Goal: Task Accomplishment & Management: Manage account settings

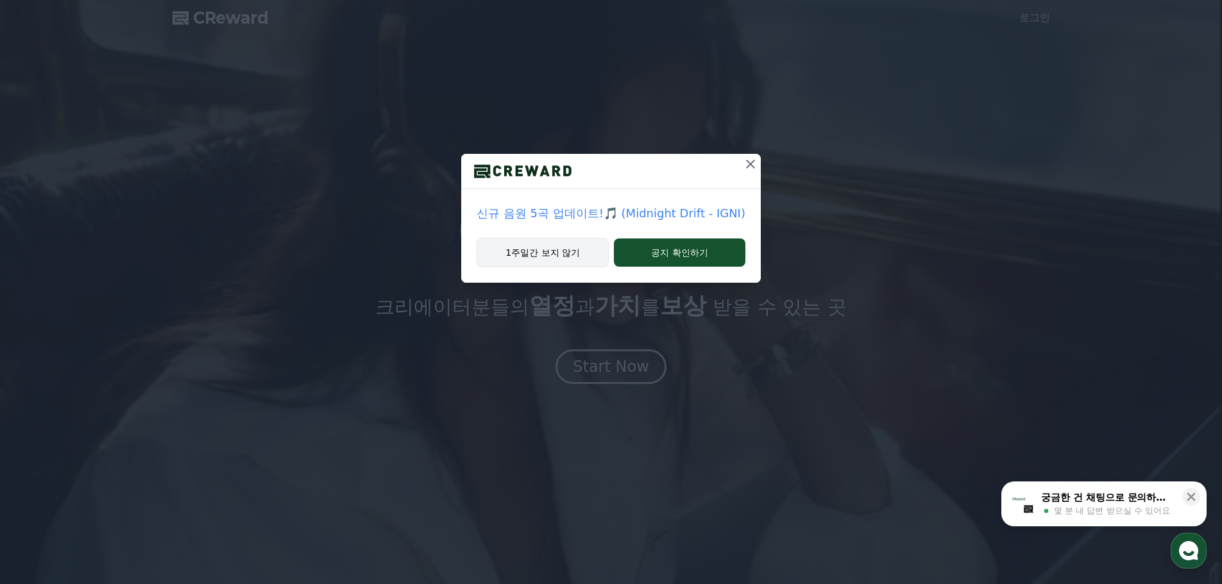
click at [583, 259] on button "1주일간 보지 않기" at bounding box center [543, 253] width 132 height 30
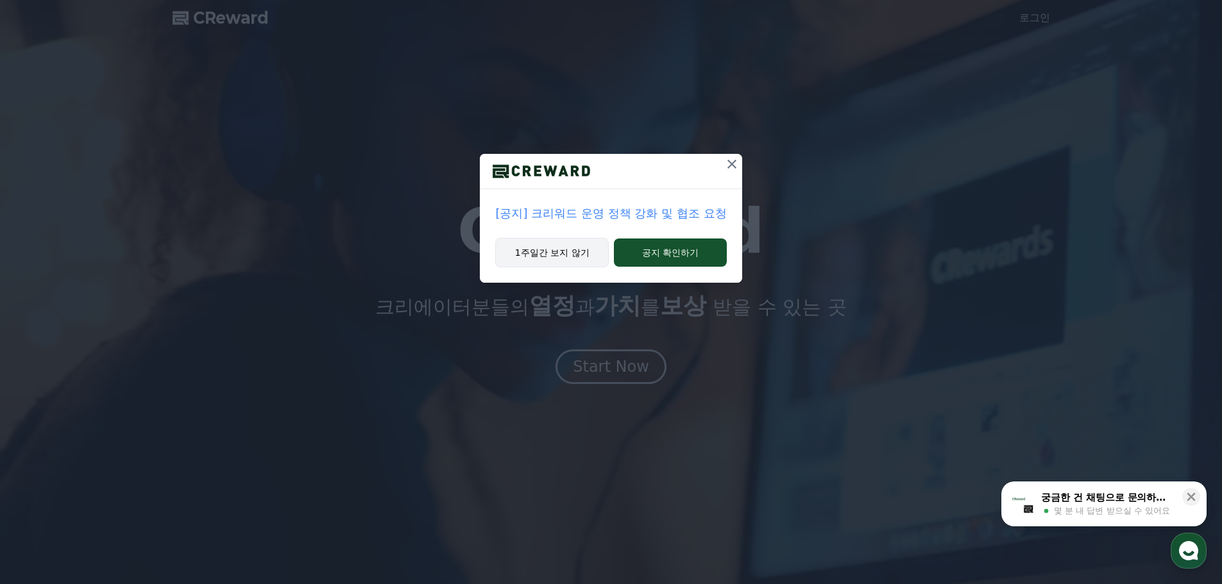
click at [565, 256] on button "1주일간 보지 않기" at bounding box center [552, 253] width 114 height 30
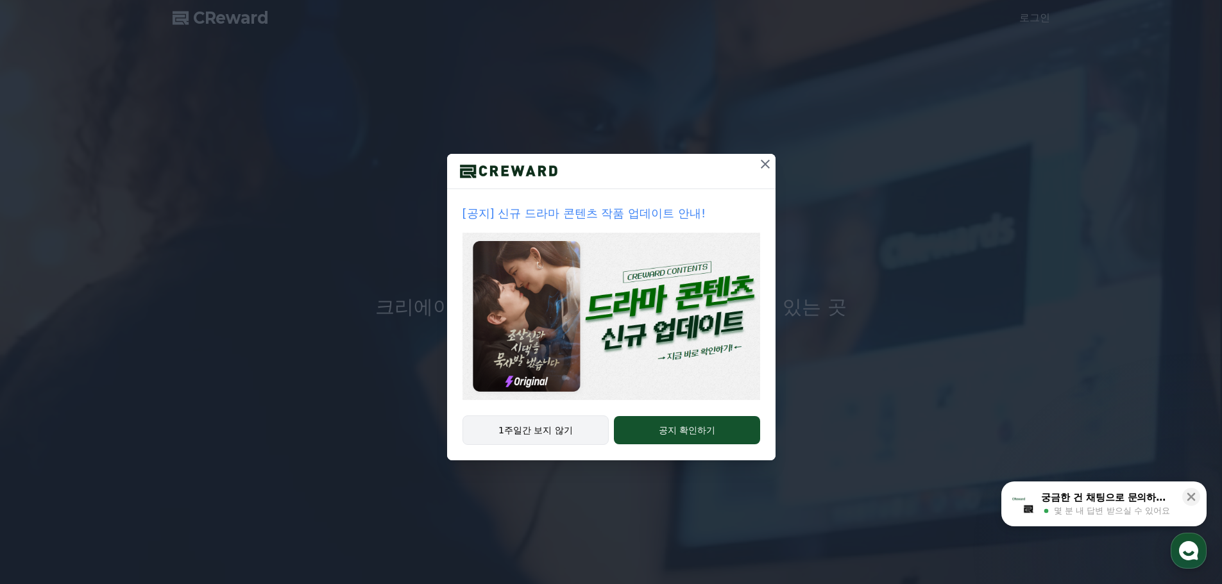
click at [557, 429] on button "1주일간 보지 않기" at bounding box center [536, 431] width 147 height 30
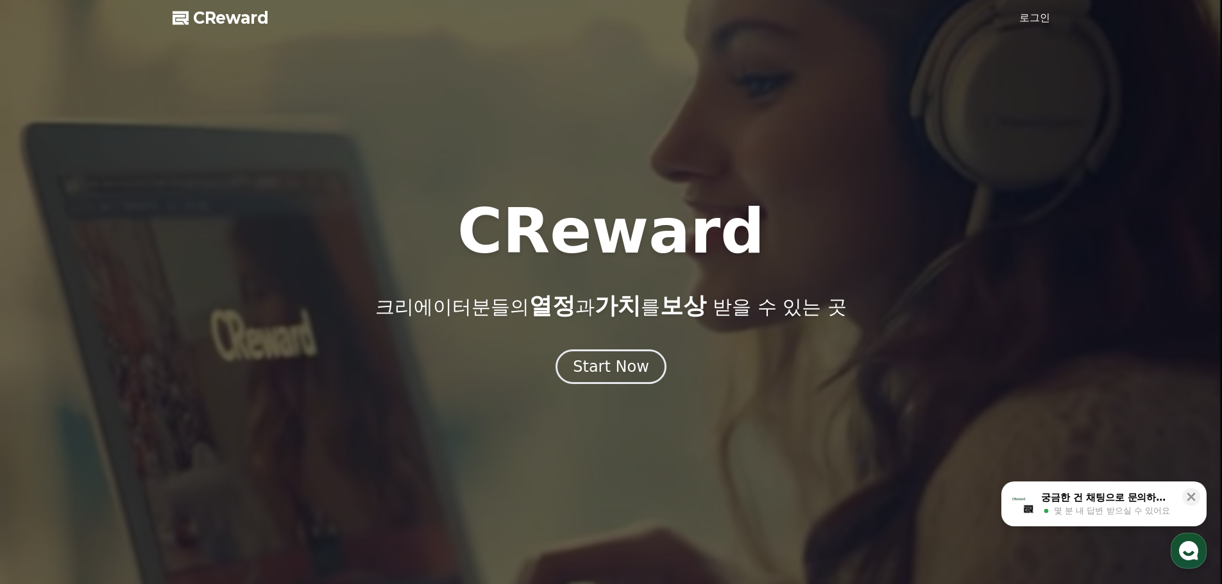
click at [1028, 20] on link "로그인" at bounding box center [1034, 17] width 31 height 15
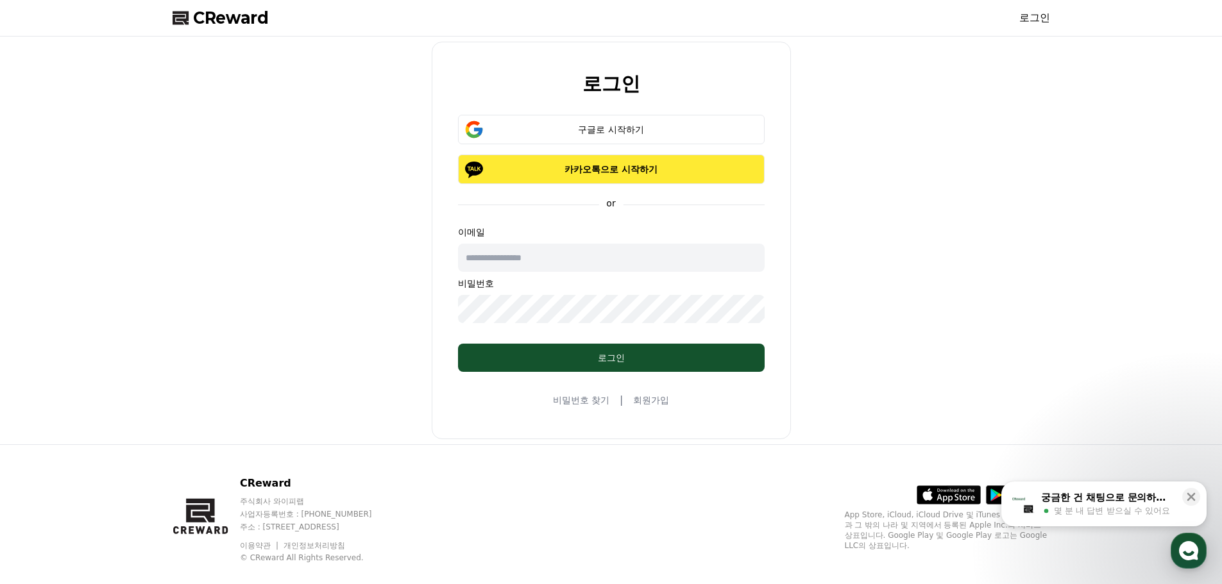
click at [653, 179] on button "카카오톡으로 시작하기" at bounding box center [611, 170] width 307 height 30
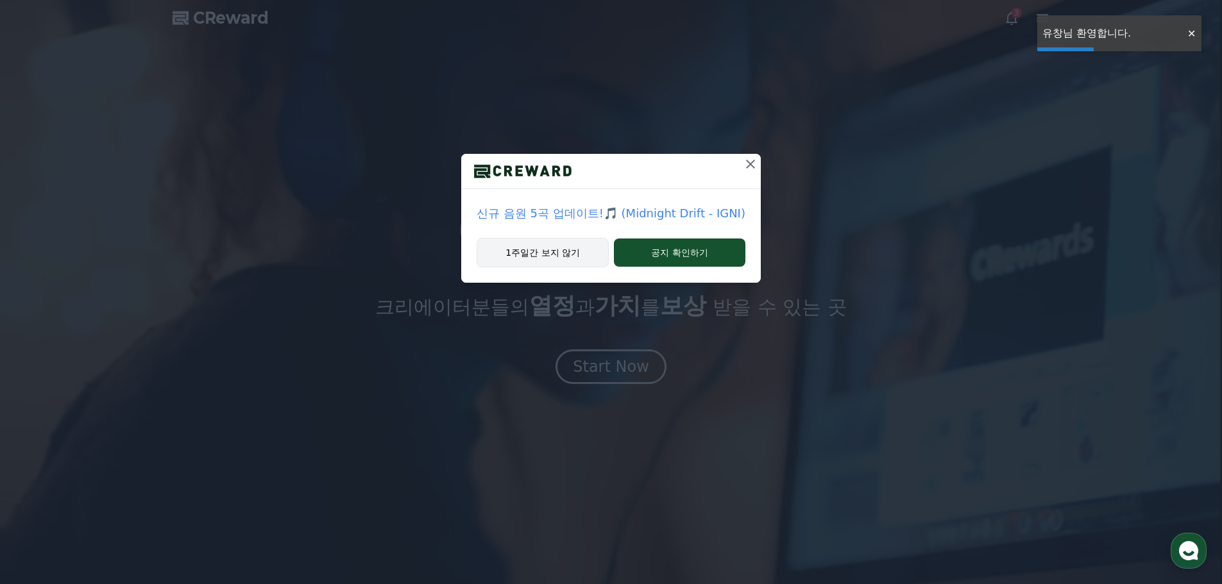
click at [549, 253] on button "1주일간 보지 않기" at bounding box center [543, 253] width 132 height 30
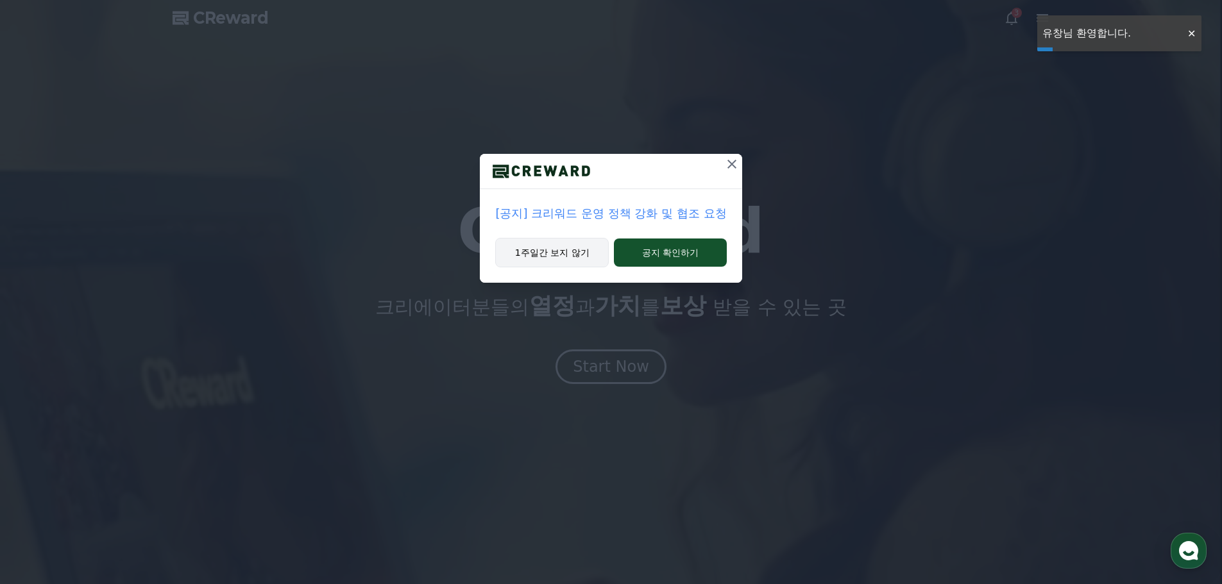
click at [549, 253] on button "1주일간 보지 않기" at bounding box center [552, 253] width 114 height 30
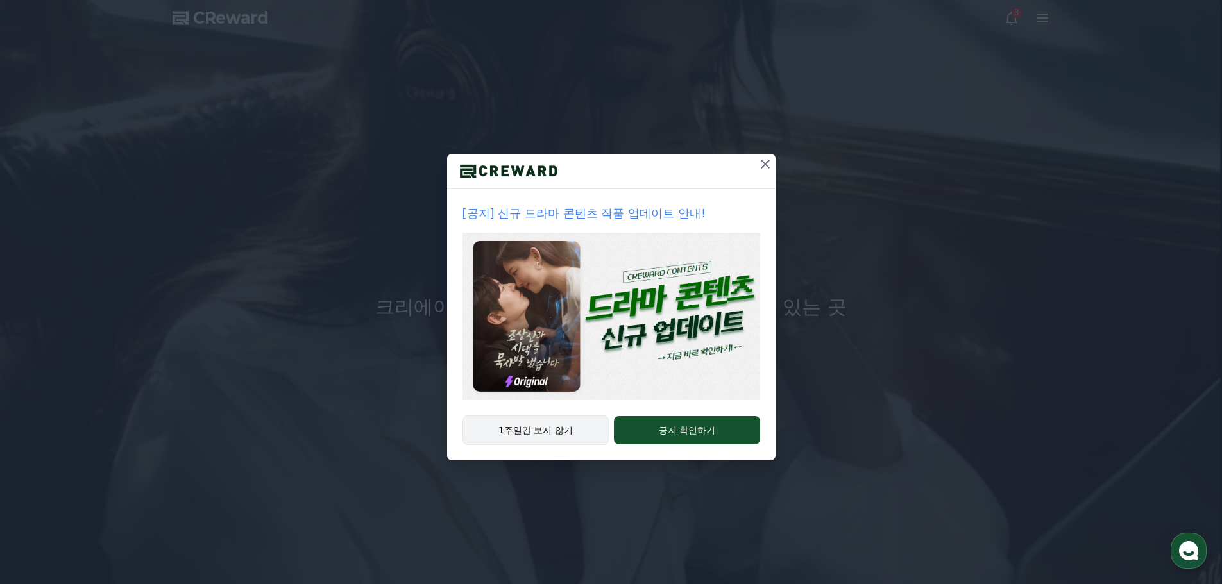
click at [568, 435] on button "1주일간 보지 않기" at bounding box center [536, 431] width 147 height 30
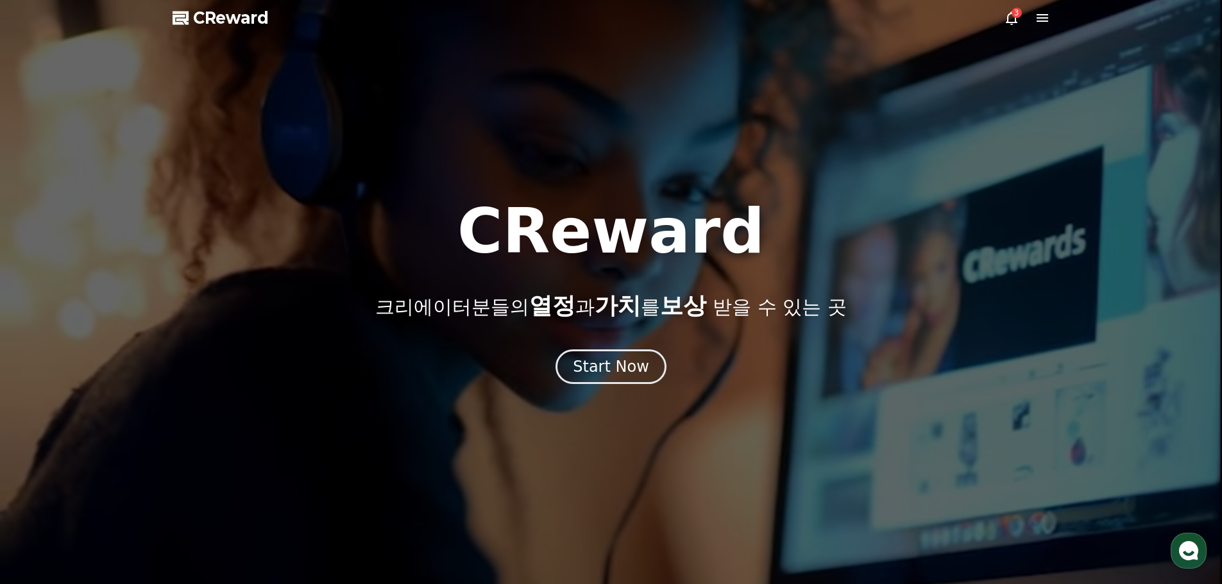
click at [1014, 17] on icon at bounding box center [1011, 17] width 15 height 15
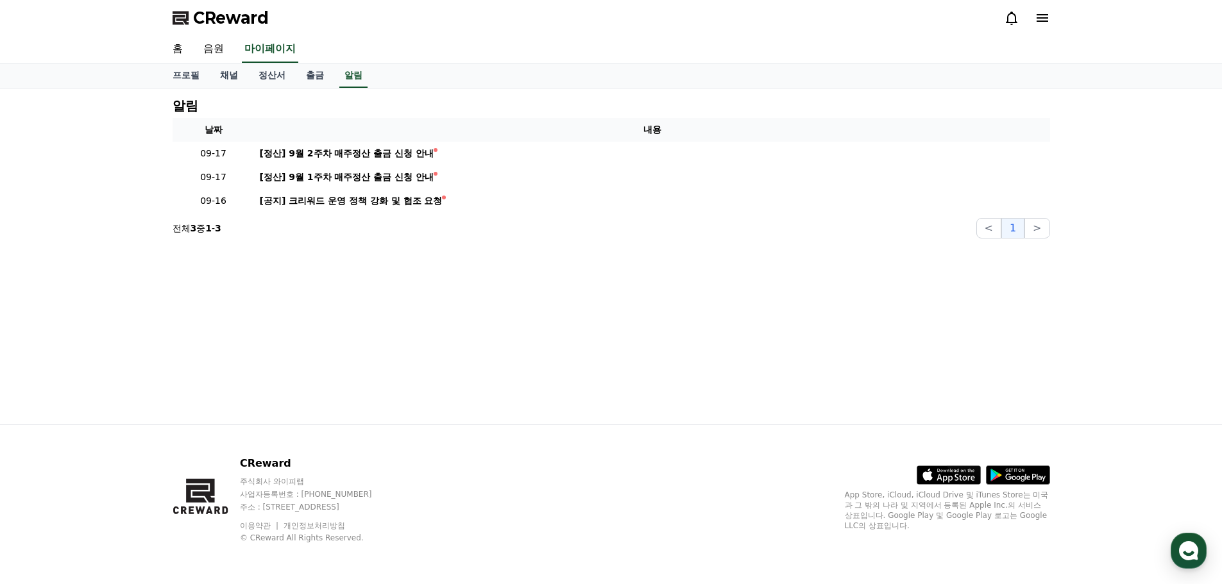
click at [1014, 17] on icon at bounding box center [1011, 17] width 15 height 15
click at [1041, 19] on icon at bounding box center [1043, 18] width 12 height 8
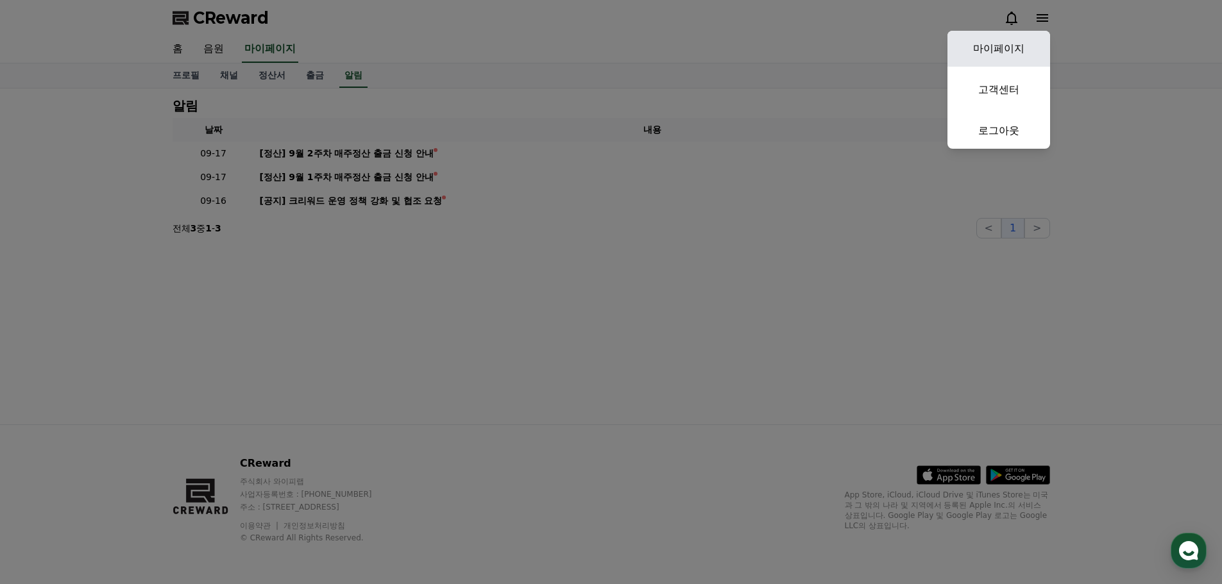
click at [1021, 40] on link "마이페이지" at bounding box center [998, 49] width 103 height 36
select select "**********"
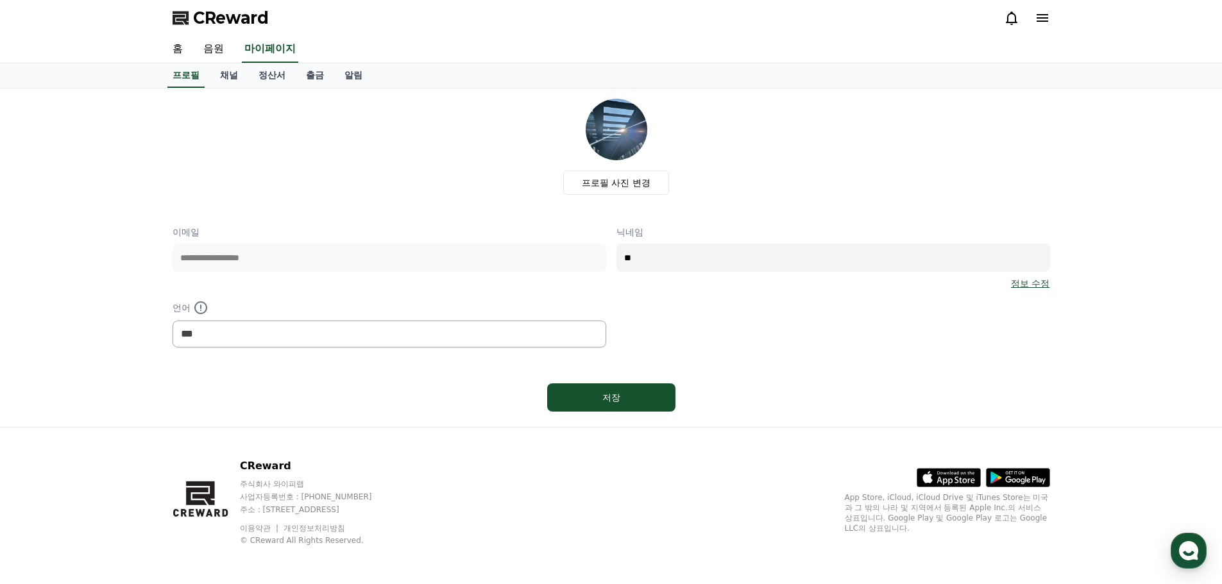
click at [700, 247] on input "**" at bounding box center [833, 258] width 434 height 28
click at [679, 312] on div "**********" at bounding box center [612, 287] width 878 height 122
click at [236, 73] on link "채널" at bounding box center [229, 76] width 38 height 24
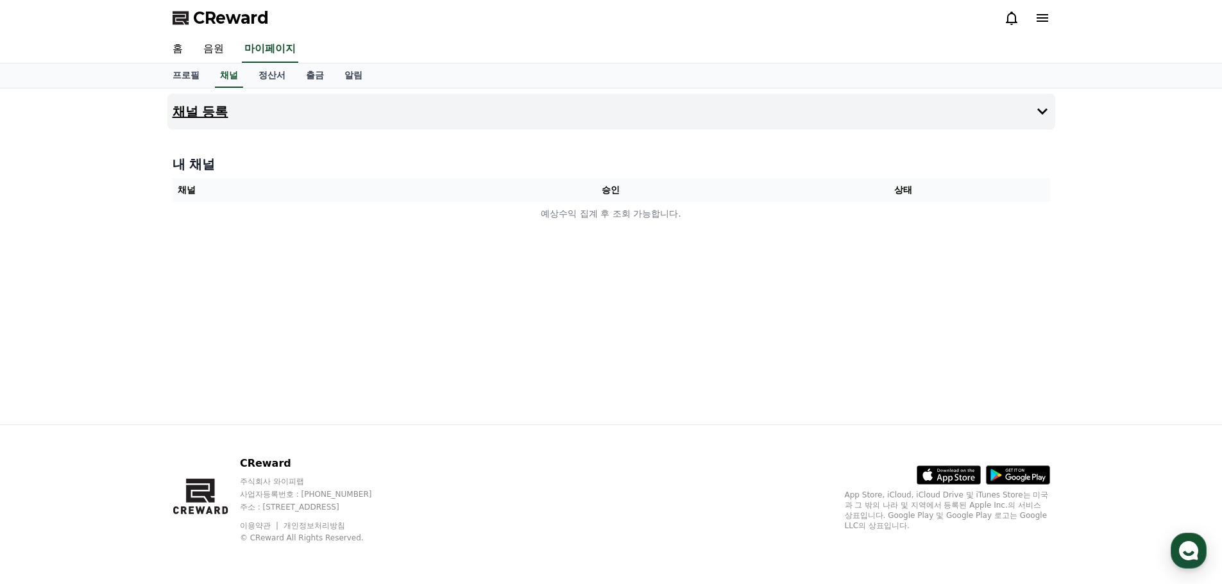
click at [1024, 114] on button "채널 등록" at bounding box center [611, 112] width 888 height 36
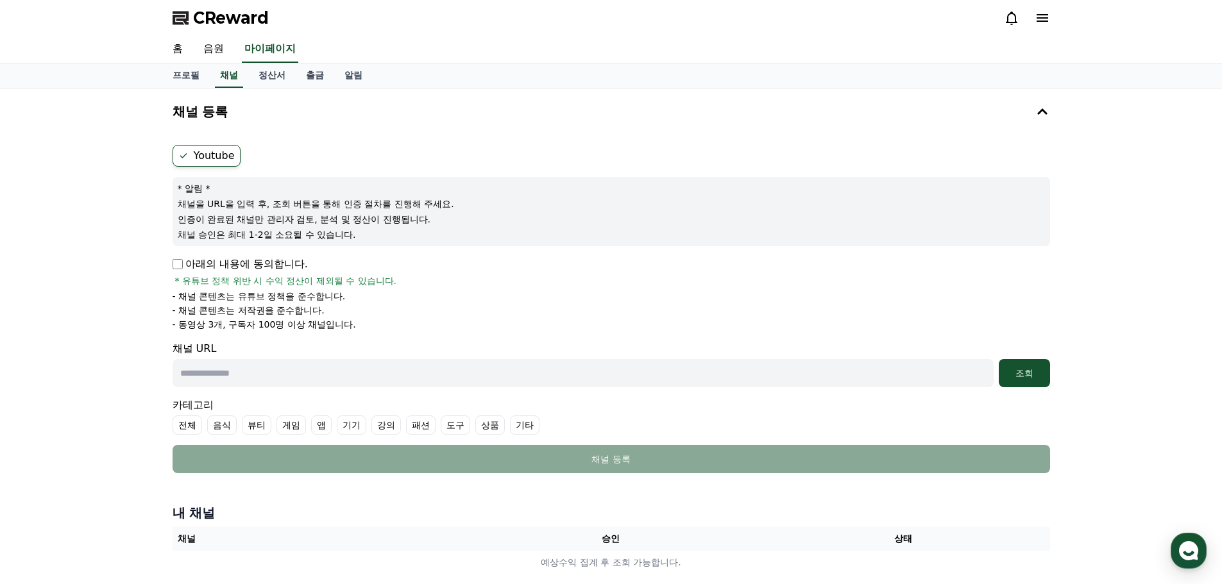
click at [171, 261] on div "Youtube * 알림 * 채널을 URL을 입력 후, 조회 버튼을 통해 인증 절차를 진행해 주세요. 인증이 완료된 채널만 관리자 검토, 분석 …" at bounding box center [611, 309] width 888 height 339
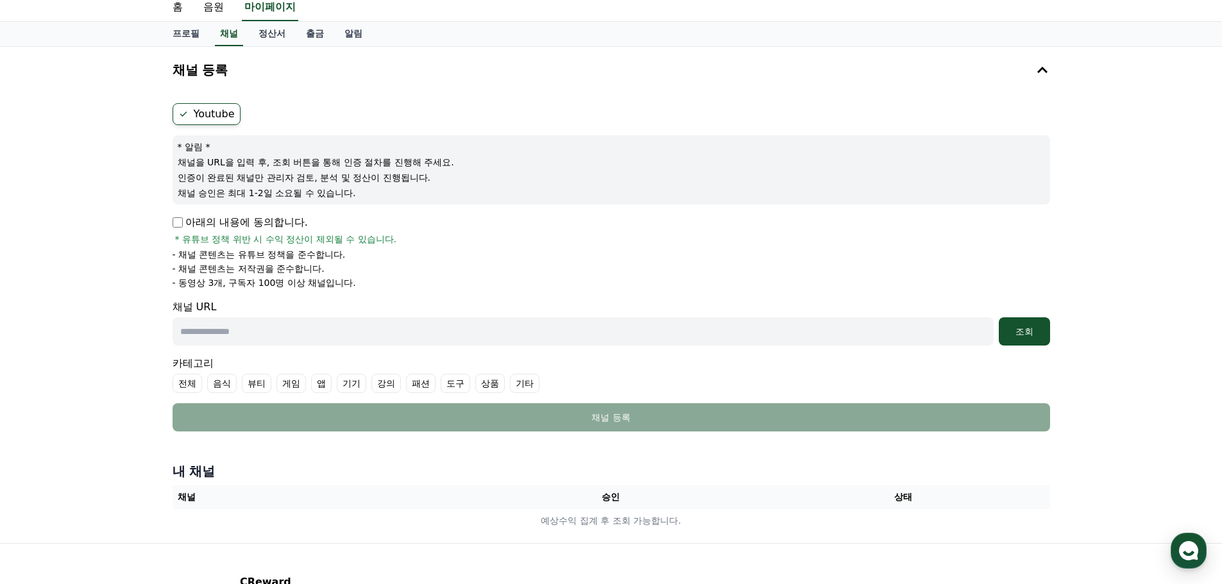
scroll to position [64, 0]
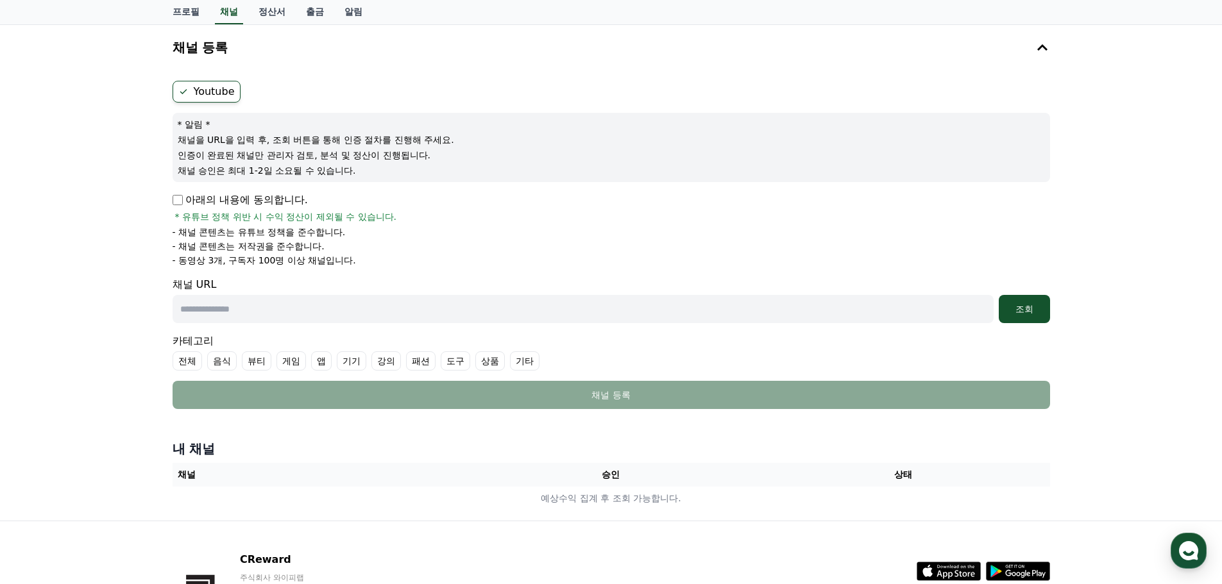
click at [599, 304] on input "text" at bounding box center [583, 309] width 821 height 28
paste input "**********"
type input "**********"
click at [1042, 308] on div "조회" at bounding box center [1024, 309] width 41 height 13
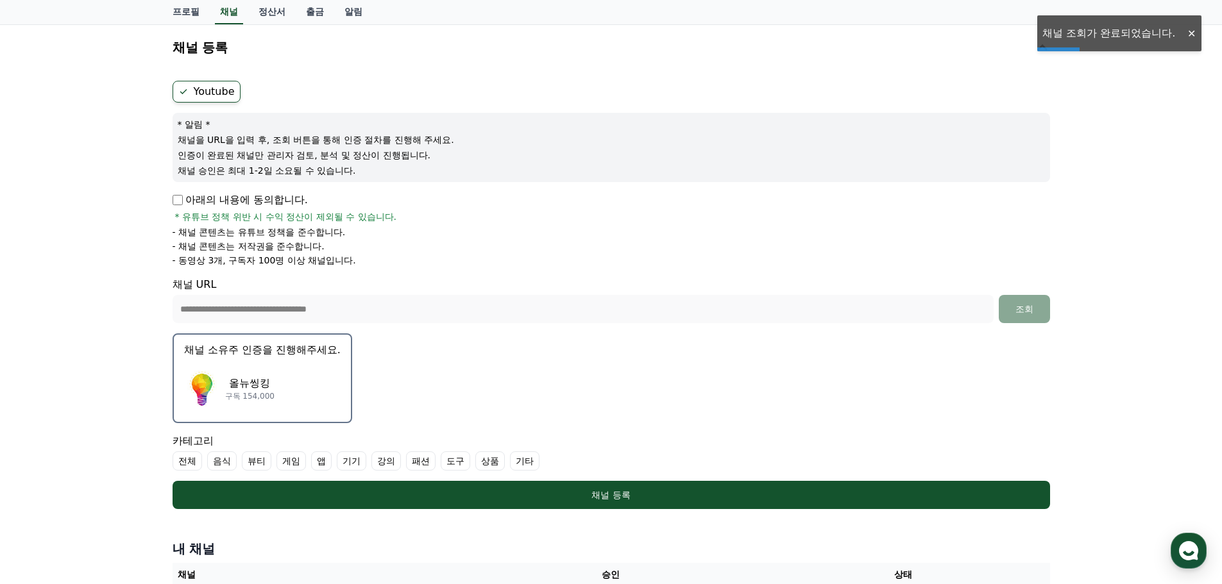
click at [232, 379] on p "올뉴씽킹" at bounding box center [249, 383] width 49 height 15
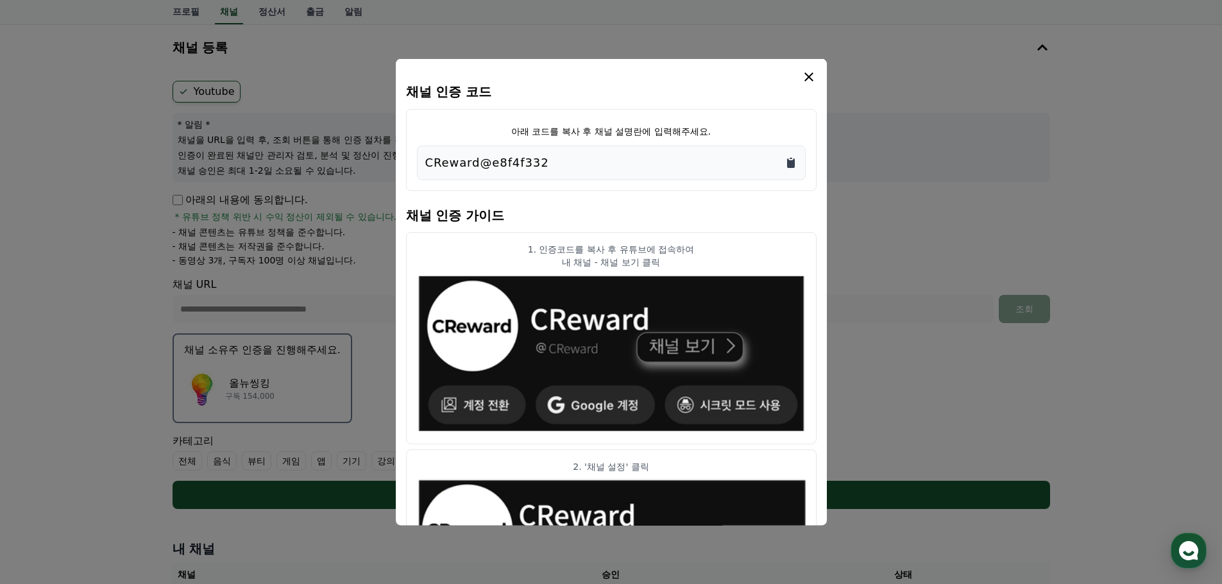
click at [790, 161] on icon "Copy to clipboard" at bounding box center [791, 163] width 8 height 10
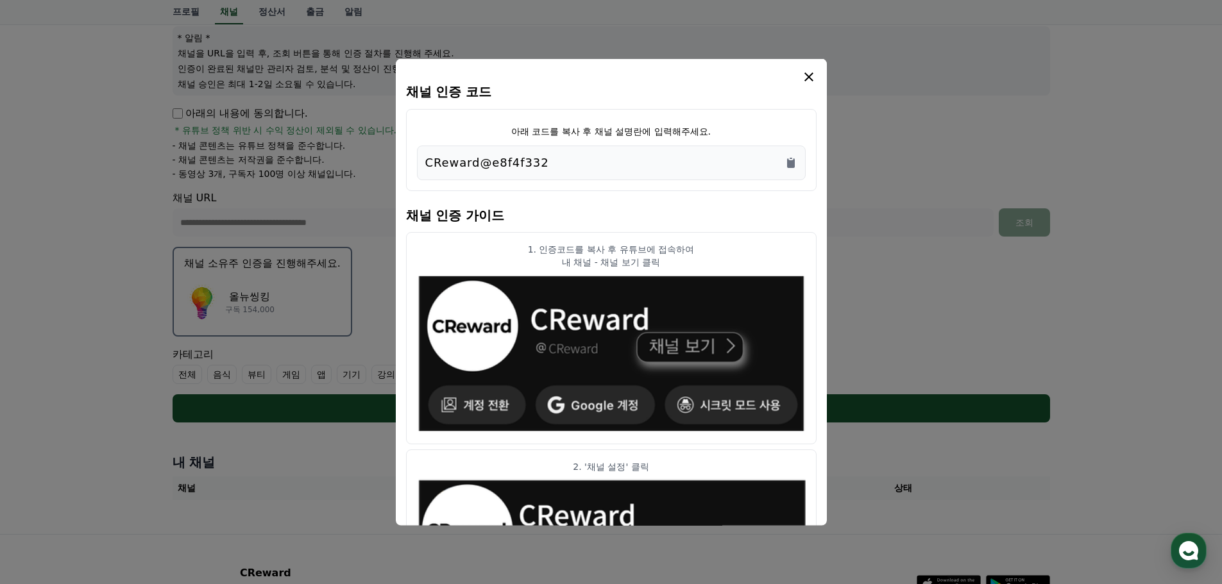
scroll to position [128, 0]
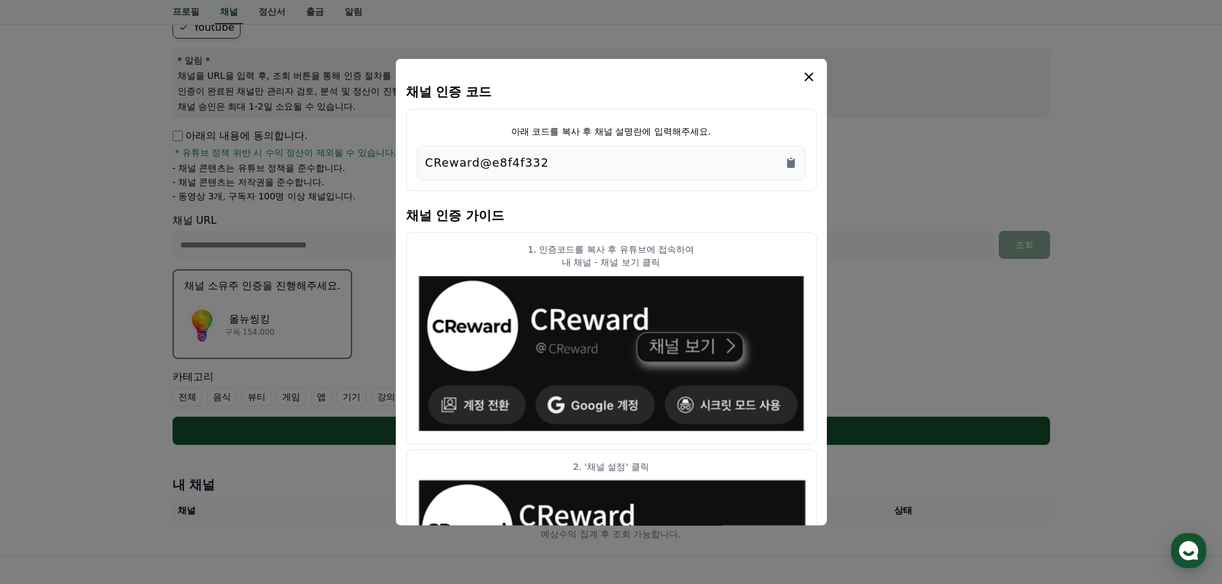
click at [806, 76] on icon "modal" at bounding box center [808, 76] width 15 height 15
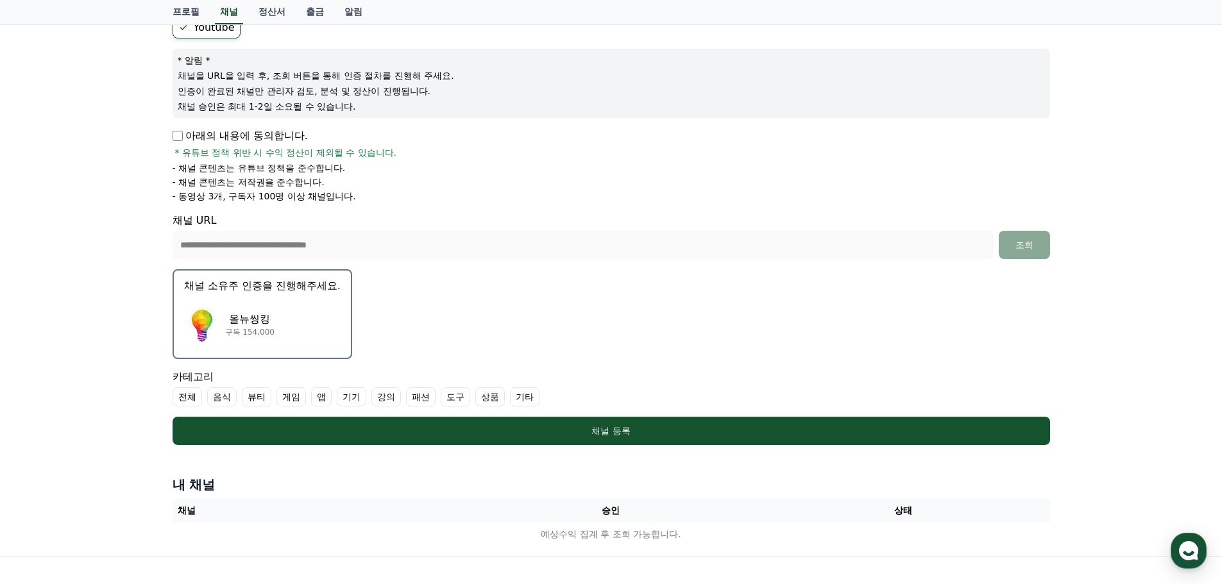
click at [293, 311] on div "올뉴씽킹 구독 154,000" at bounding box center [262, 324] width 157 height 51
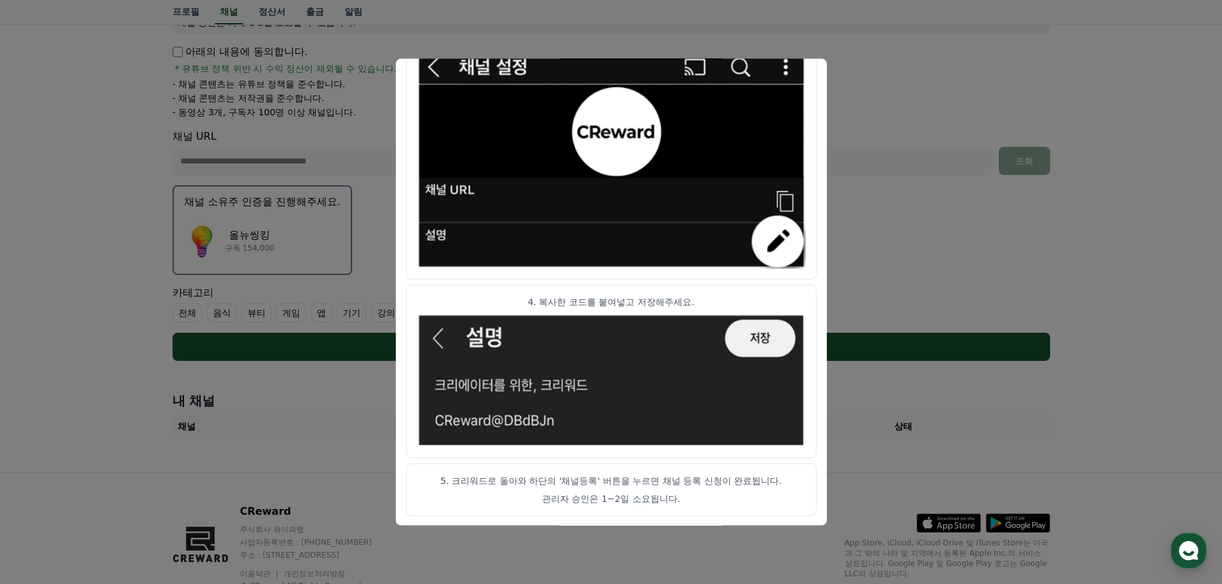
scroll to position [260, 0]
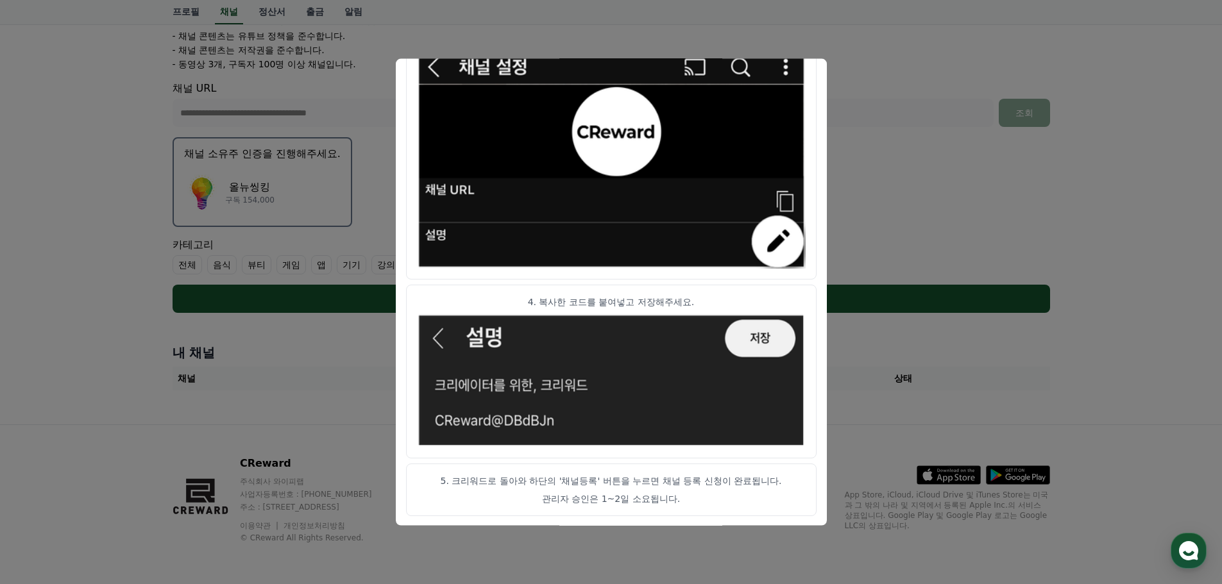
click at [612, 480] on p "5. 크리워드로 돌아와 하단의 '채널등록' 버튼을 누르면 채널 등록 신청이 완료됩니다." at bounding box center [611, 480] width 389 height 13
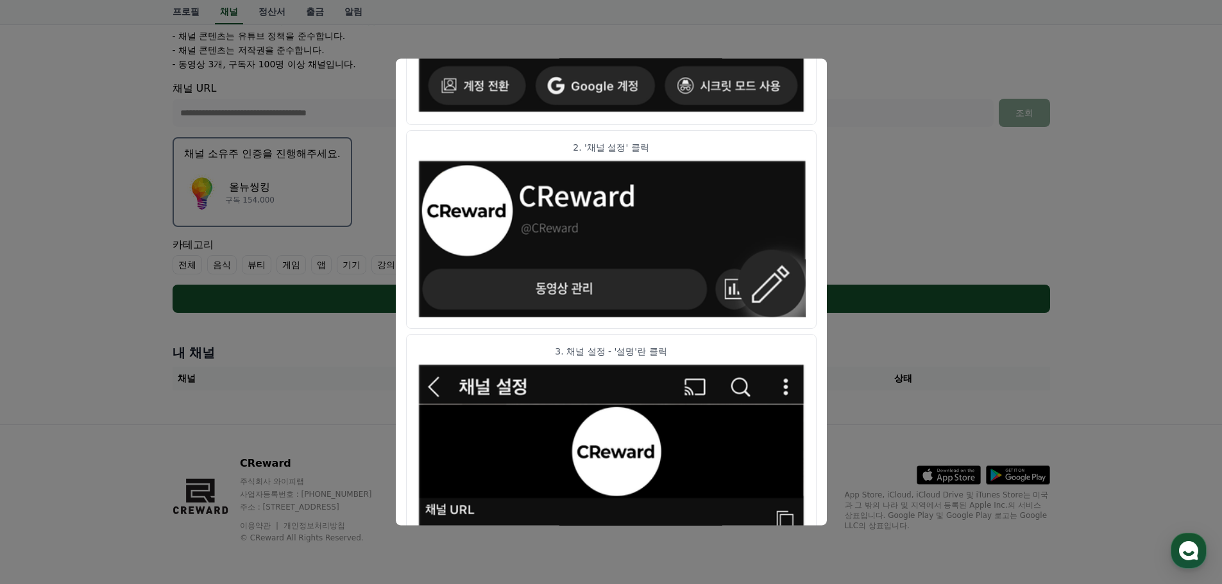
scroll to position [0, 0]
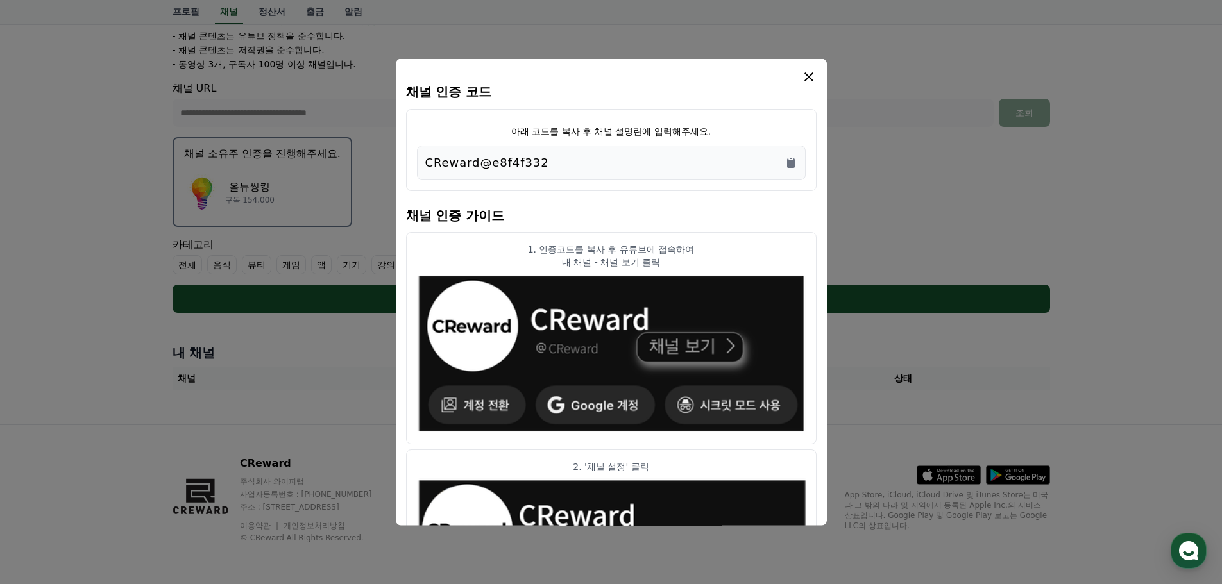
click at [805, 78] on icon "modal" at bounding box center [808, 76] width 15 height 15
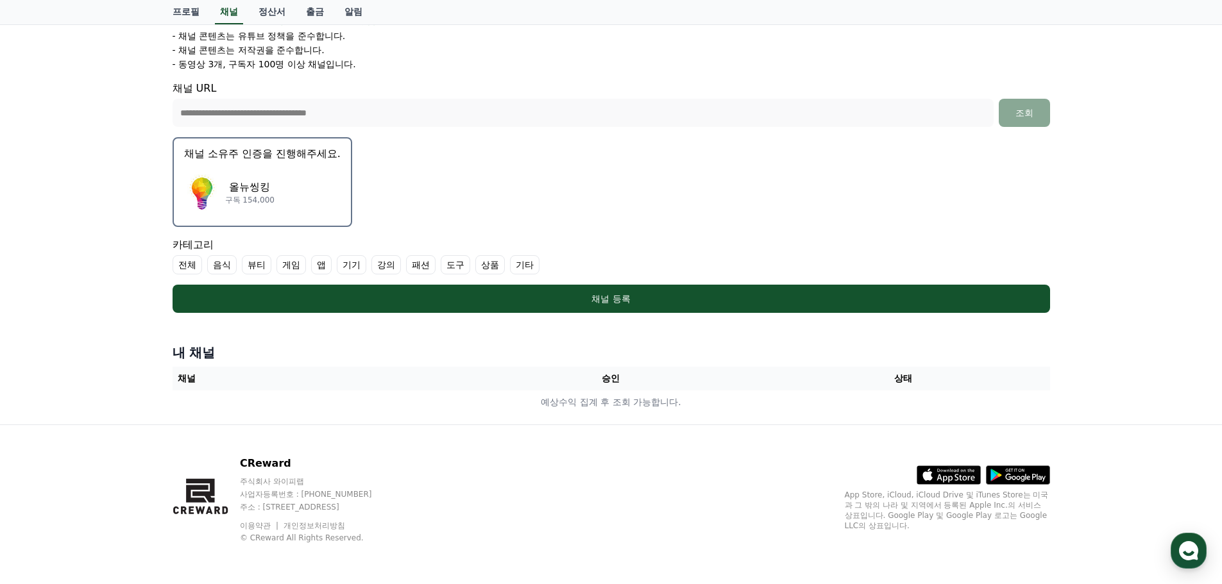
click at [1146, 301] on div "**********" at bounding box center [611, 126] width 1222 height 597
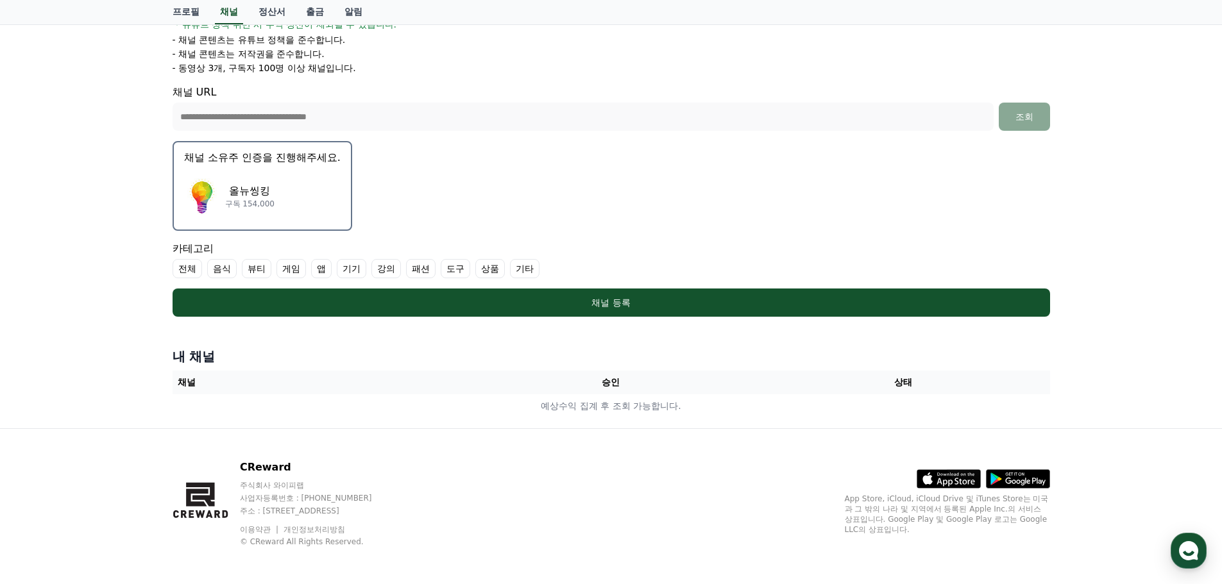
scroll to position [260, 0]
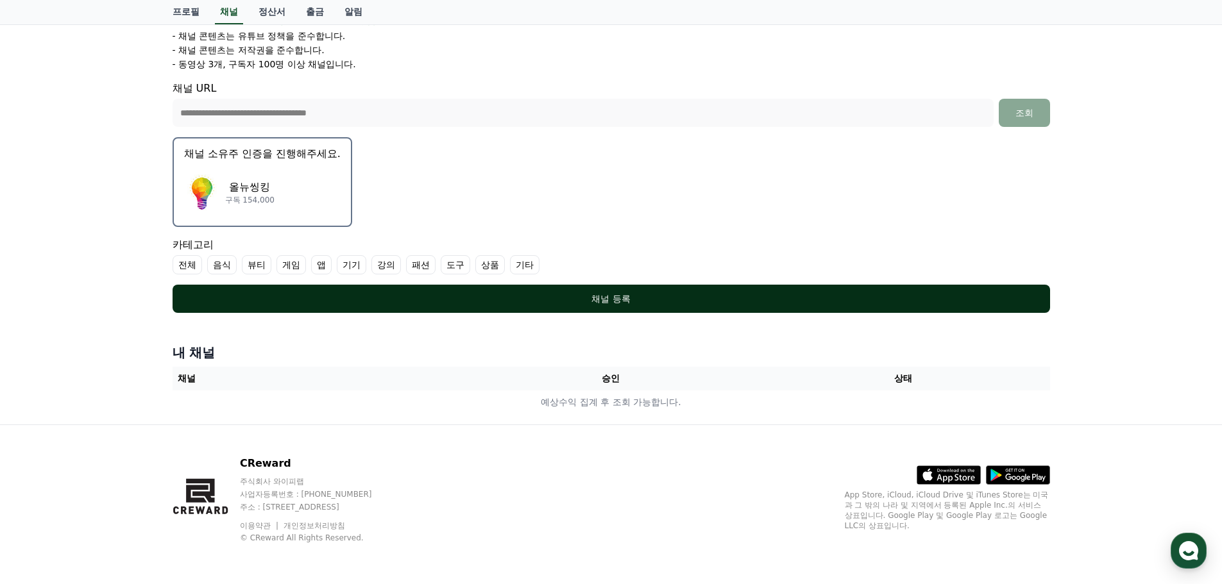
click at [629, 309] on button "채널 등록" at bounding box center [612, 299] width 878 height 28
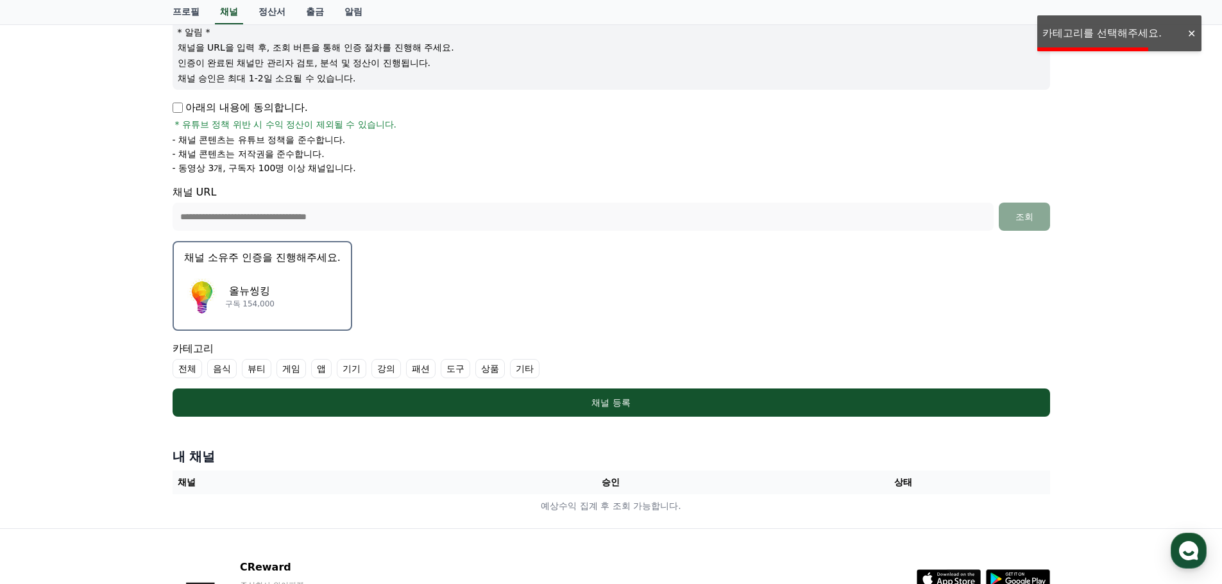
scroll to position [132, 0]
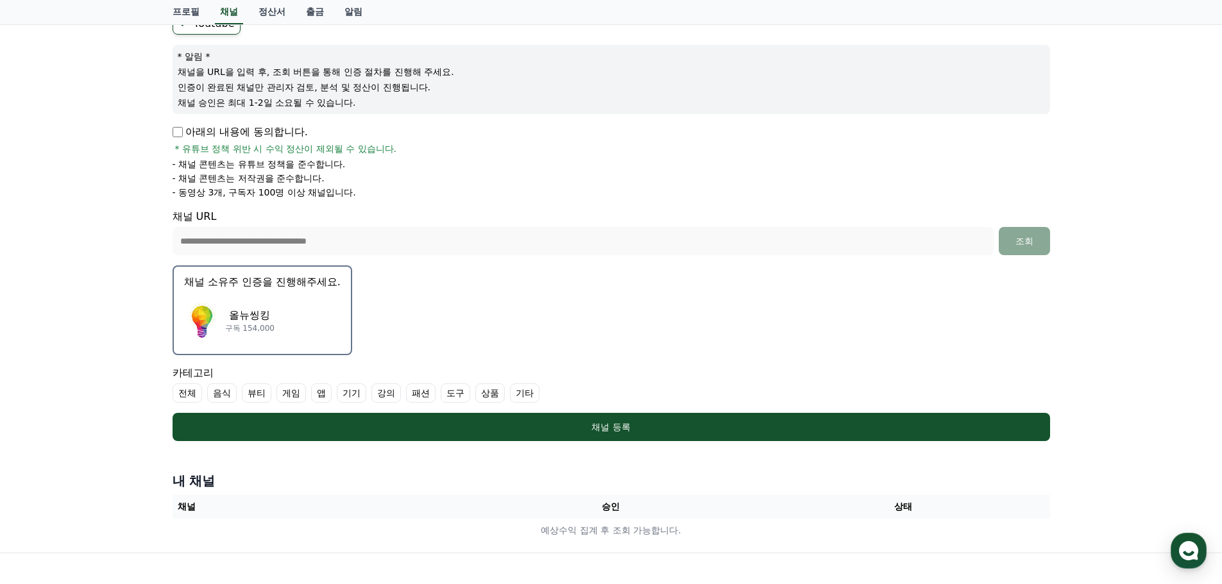
click at [181, 393] on label "전체" at bounding box center [188, 393] width 30 height 19
click at [549, 391] on label "기타" at bounding box center [540, 393] width 30 height 19
click at [200, 389] on label "전체" at bounding box center [195, 393] width 45 height 19
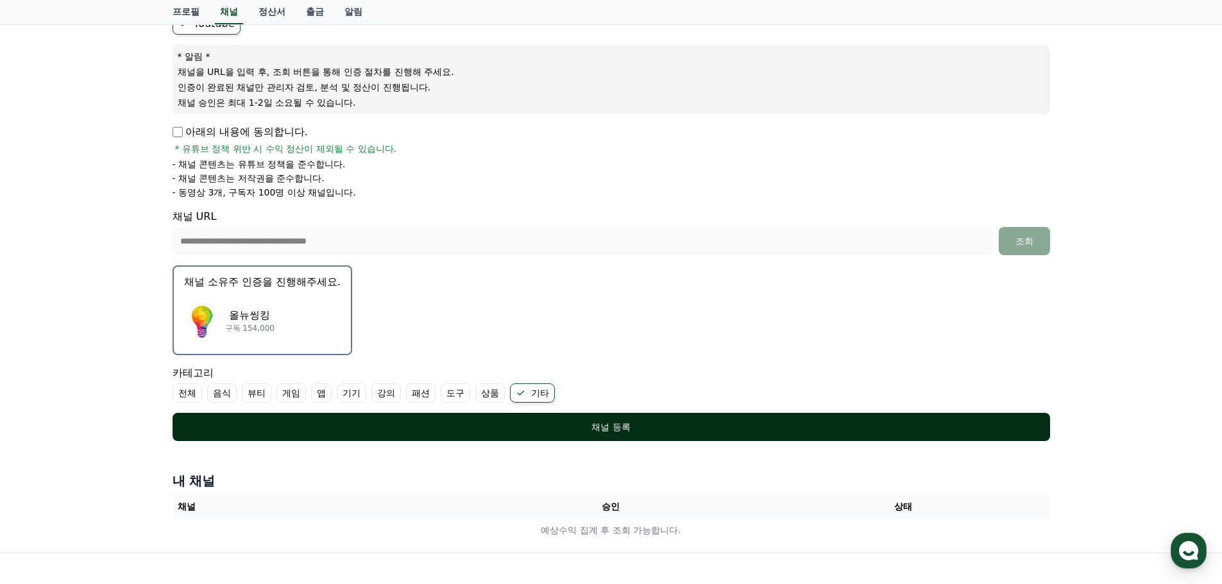
click at [626, 430] on div "채널 등록" at bounding box center [611, 427] width 826 height 13
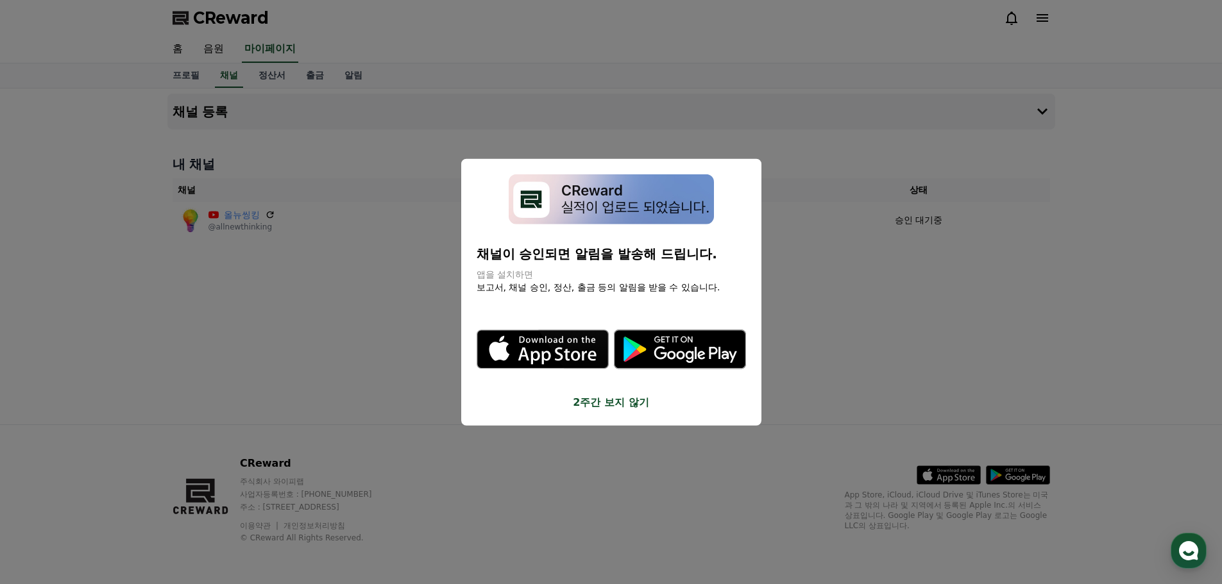
click at [609, 408] on button "2주간 보지 않기" at bounding box center [611, 402] width 269 height 15
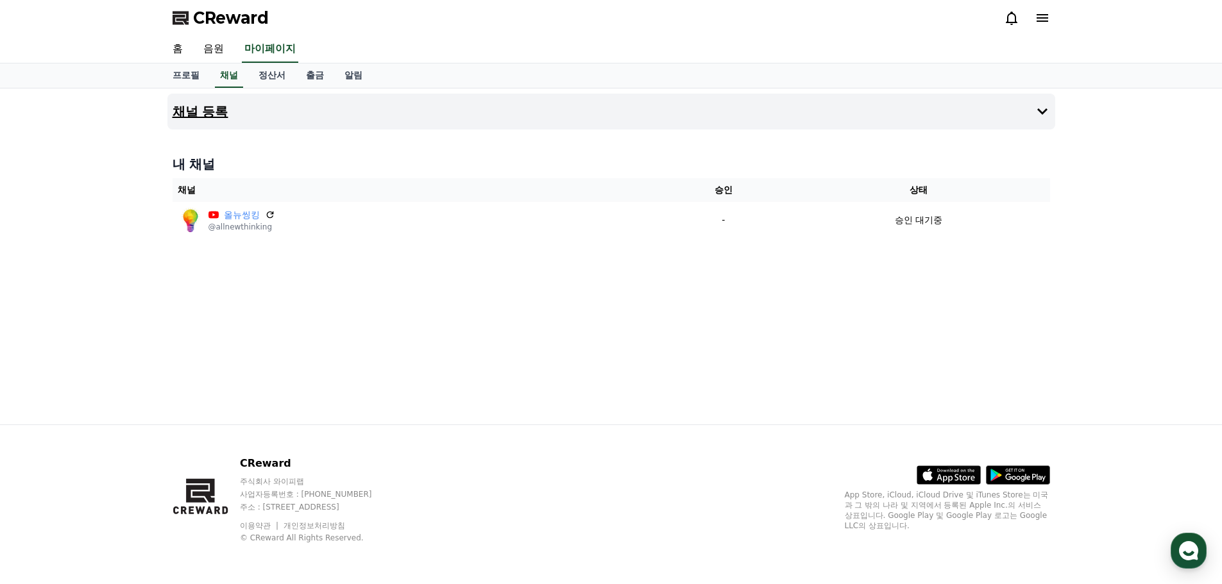
click at [1036, 105] on icon at bounding box center [1042, 111] width 15 height 15
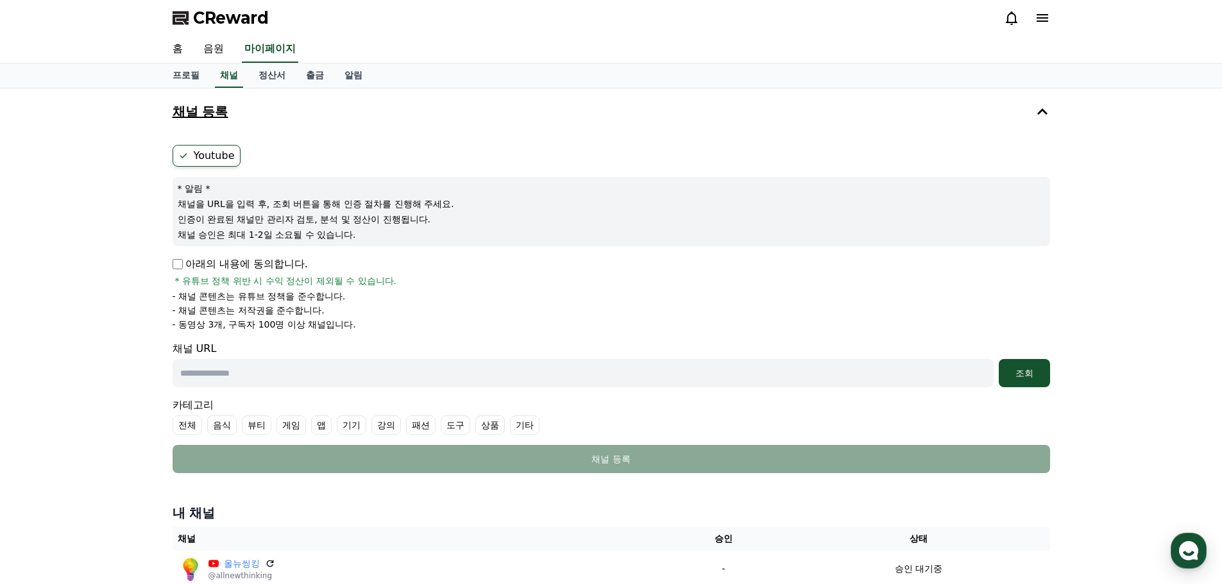
click at [1036, 105] on icon at bounding box center [1042, 111] width 15 height 15
